Goal: Check status: Check status

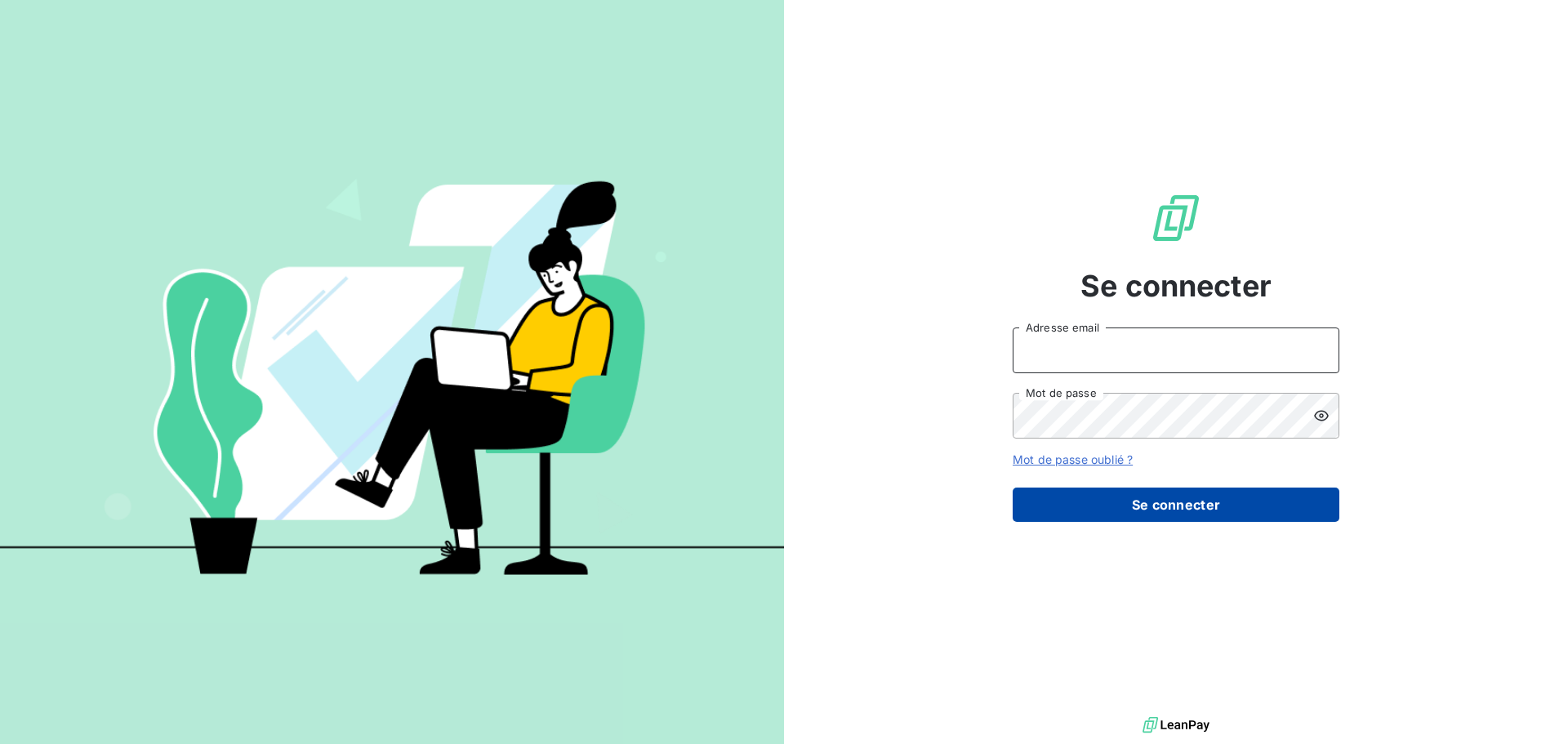
type input "[EMAIL_ADDRESS][DOMAIN_NAME]"
click at [1242, 493] on button "Se connecter" at bounding box center [1176, 504] width 327 height 35
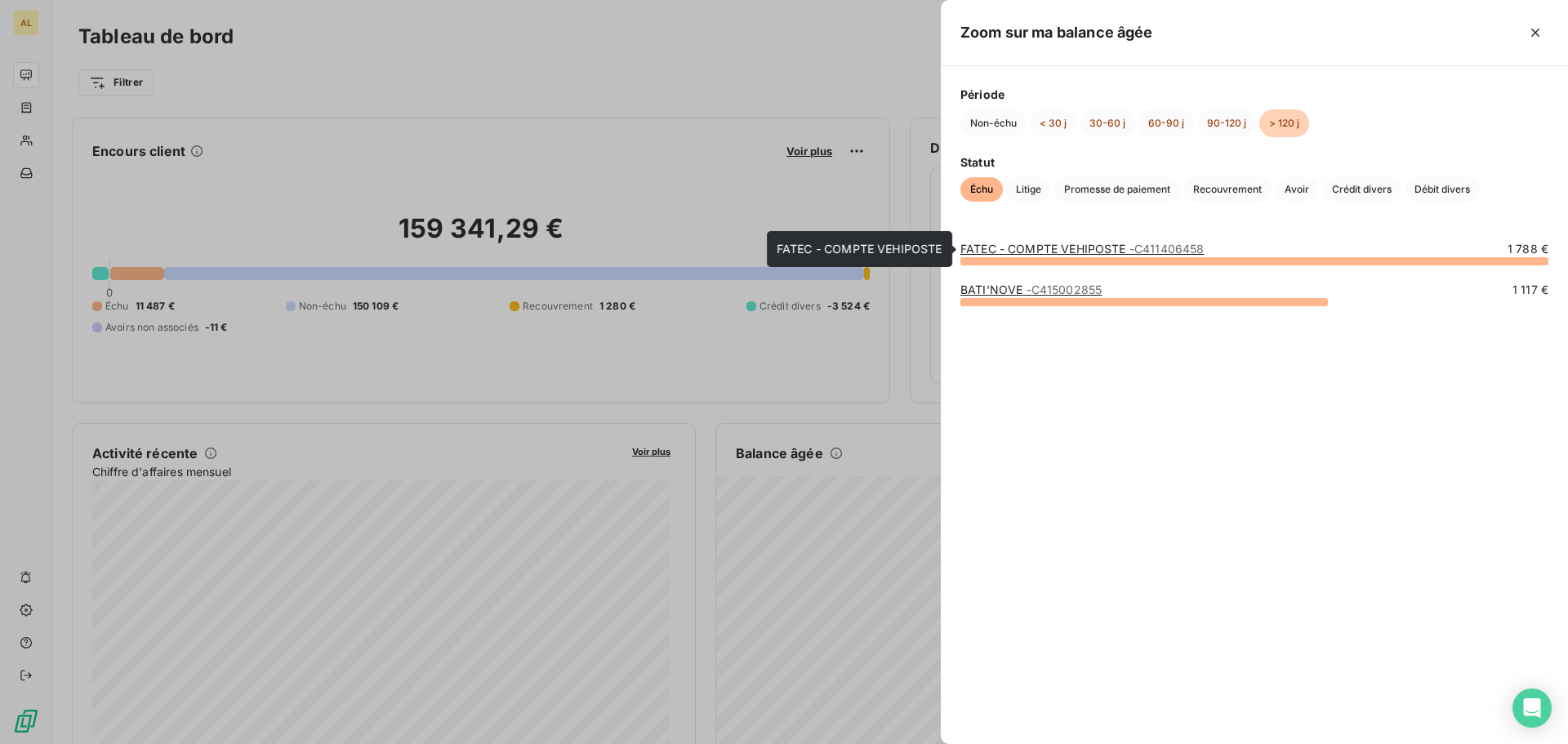
click at [1049, 248] on link "FATEC - COMPTE VEHIPOSTE - C411406458" at bounding box center [1081, 248] width 243 height 14
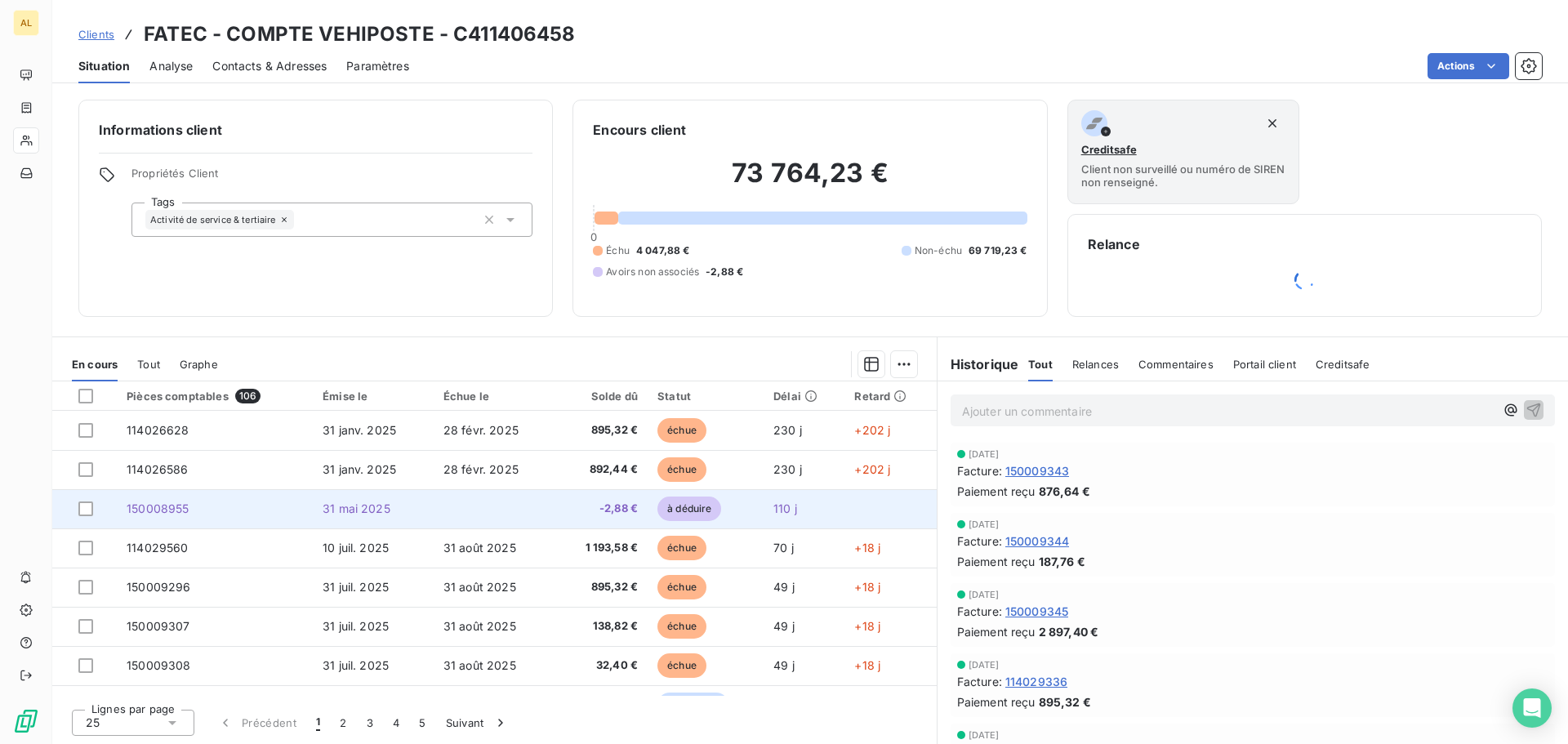
click at [517, 515] on td at bounding box center [494, 508] width 121 height 39
